Goal: Task Accomplishment & Management: Manage account settings

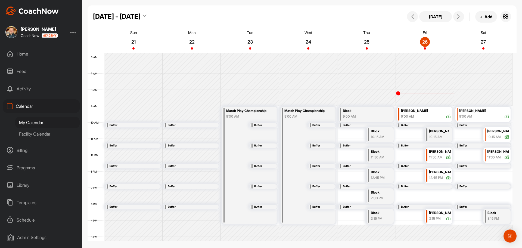
click at [441, 219] on div "3:15 PM" at bounding box center [435, 218] width 12 height 5
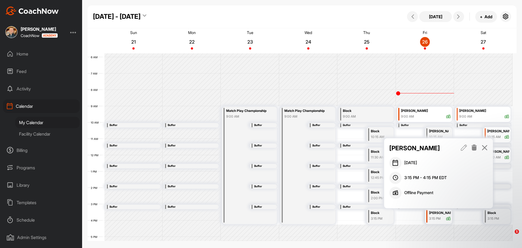
click at [475, 148] on icon at bounding box center [474, 147] width 6 height 6
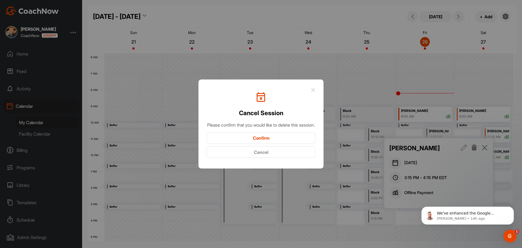
click at [288, 142] on button "Confirm" at bounding box center [261, 138] width 109 height 12
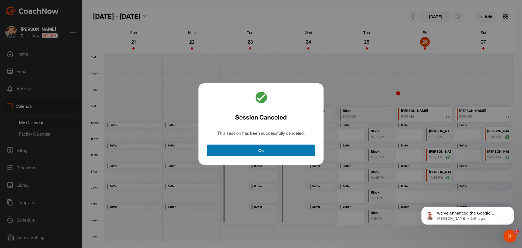
click at [293, 149] on button "Ok" at bounding box center [261, 150] width 109 height 12
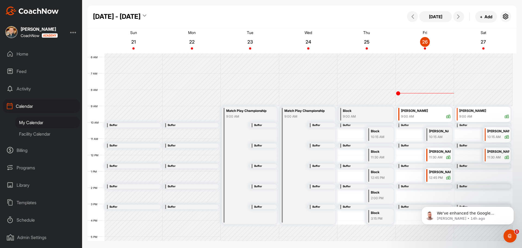
click at [414, 218] on div "12 AM 1 AM 2 AM 3 AM 4 AM 5 AM 6 AM 7 AM 8 AM 9 AM 10 AM 11 AM 12 PM 1 PM 2 PM …" at bounding box center [300, 155] width 425 height 392
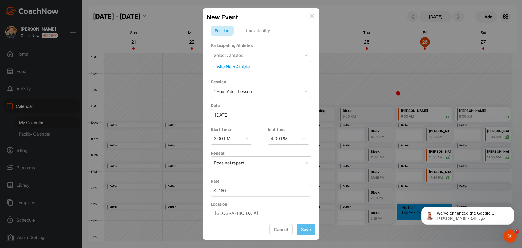
click at [263, 32] on div "Unavailability" at bounding box center [258, 31] width 32 height 10
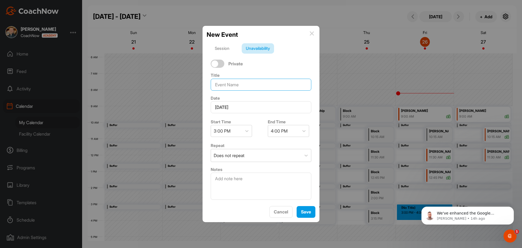
click at [264, 85] on input at bounding box center [261, 85] width 101 height 12
type input "Block"
click at [251, 131] on div at bounding box center [247, 131] width 10 height 10
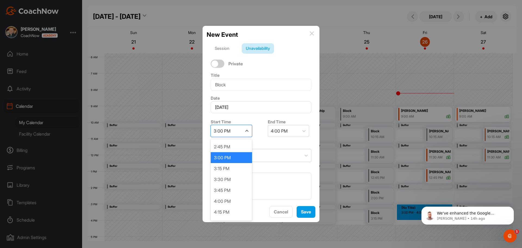
scroll to position [641, 0]
click at [239, 167] on div "3:15 PM" at bounding box center [231, 168] width 41 height 11
click at [306, 212] on span "Save" at bounding box center [306, 211] width 10 height 5
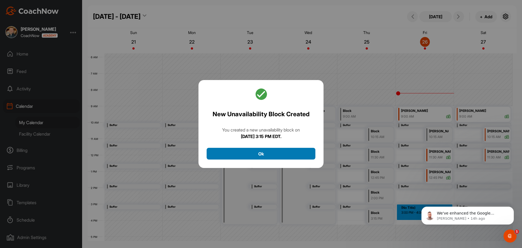
click at [291, 153] on button "Ok" at bounding box center [261, 154] width 109 height 12
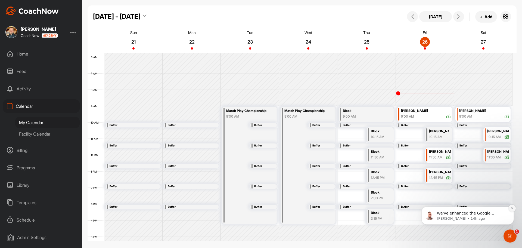
click at [514, 208] on button "Dismiss notification" at bounding box center [512, 208] width 7 height 7
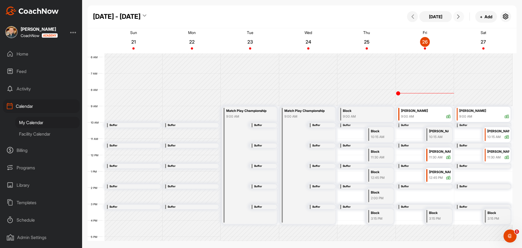
click at [458, 17] on icon at bounding box center [459, 16] width 4 height 4
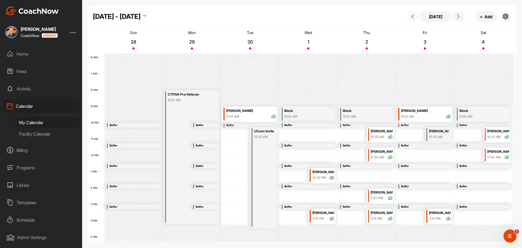
click at [414, 16] on icon at bounding box center [413, 16] width 4 height 4
